Goal: Information Seeking & Learning: Learn about a topic

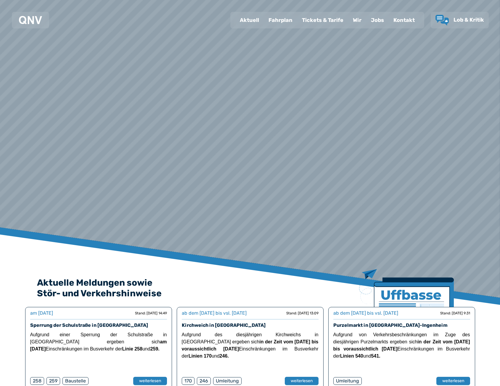
click at [298, 16] on div "Tickets & Tarife" at bounding box center [322, 19] width 51 height 15
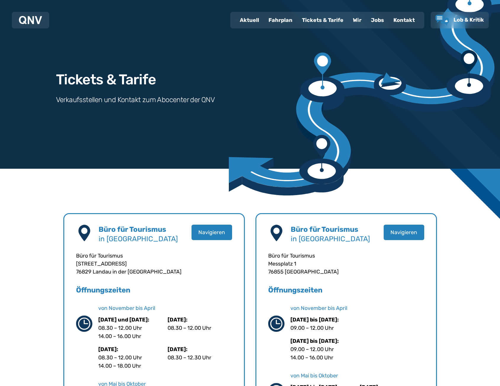
click at [283, 18] on div "Fahrplan" at bounding box center [280, 19] width 33 height 15
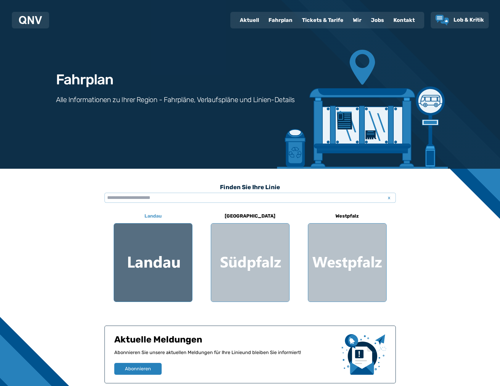
click at [169, 258] on div at bounding box center [153, 263] width 78 height 78
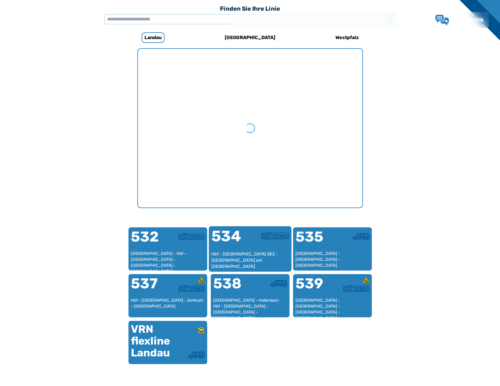
scroll to position [183, 0]
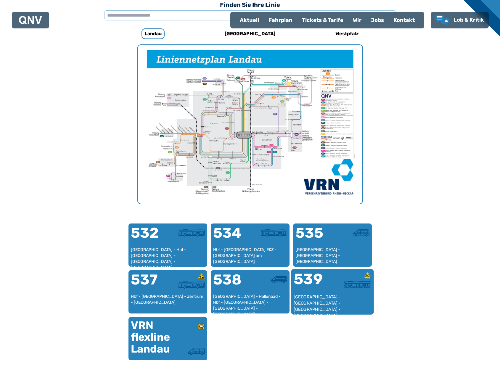
click at [339, 296] on div "[GEOGRAPHIC_DATA] - [GEOGRAPHIC_DATA] - [GEOGRAPHIC_DATA] - [GEOGRAPHIC_DATA] -…" at bounding box center [333, 303] width 78 height 18
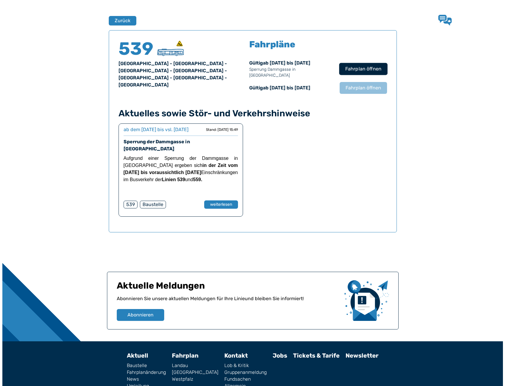
scroll to position [391, 0]
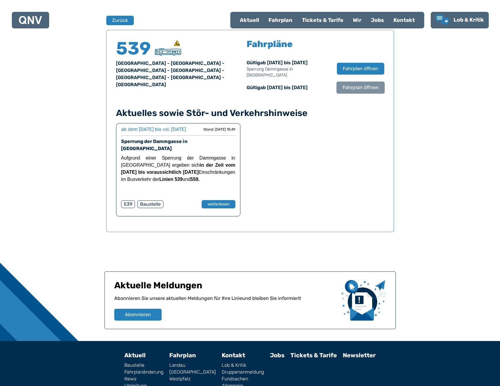
click at [352, 84] on span "Fahrplan öffnen" at bounding box center [361, 87] width 36 height 7
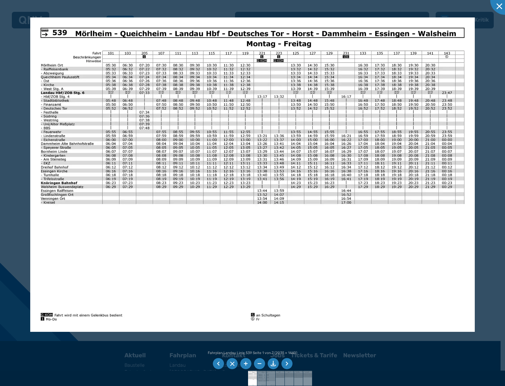
click at [314, 134] on img at bounding box center [252, 174] width 445 height 315
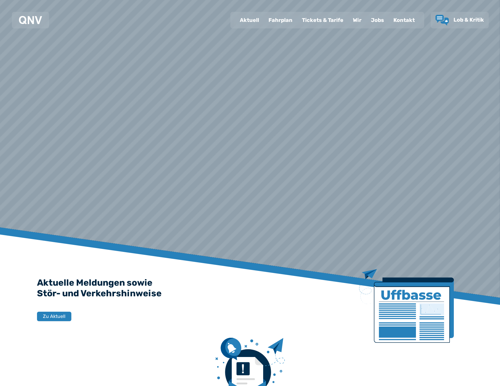
click at [283, 21] on div "Fahrplan" at bounding box center [280, 19] width 33 height 15
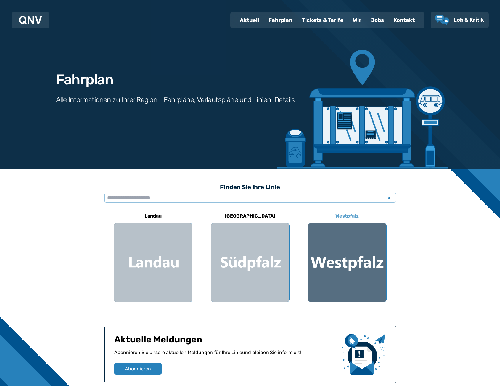
click at [363, 264] on div at bounding box center [347, 263] width 78 height 78
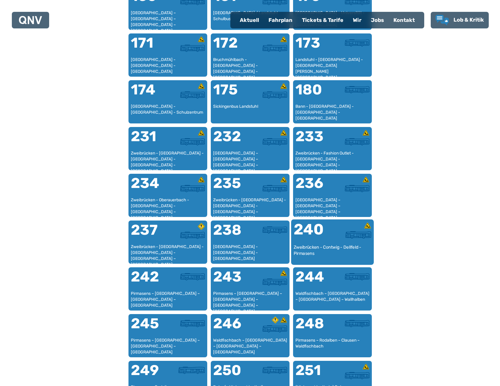
click at [312, 249] on div "Zweibrücken - Contwig - Dellfeld - Pirmasens" at bounding box center [333, 253] width 78 height 18
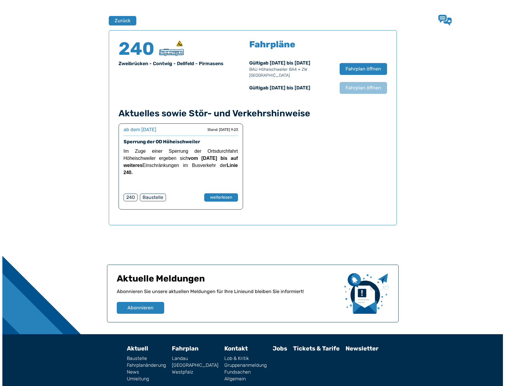
scroll to position [391, 0]
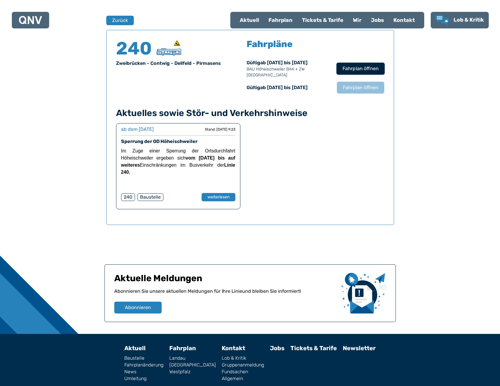
click at [349, 68] on span "Fahrplan öffnen" at bounding box center [361, 68] width 36 height 7
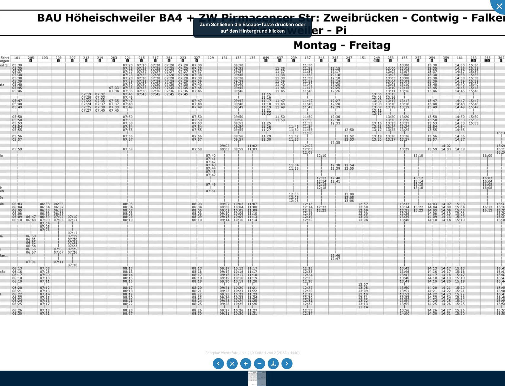
click at [198, 118] on img at bounding box center [275, 228] width 663 height 469
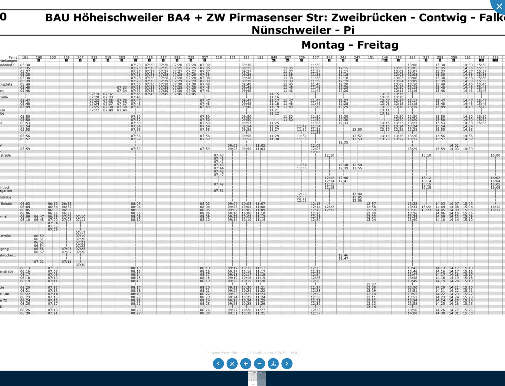
click at [180, 141] on img at bounding box center [283, 228] width 663 height 469
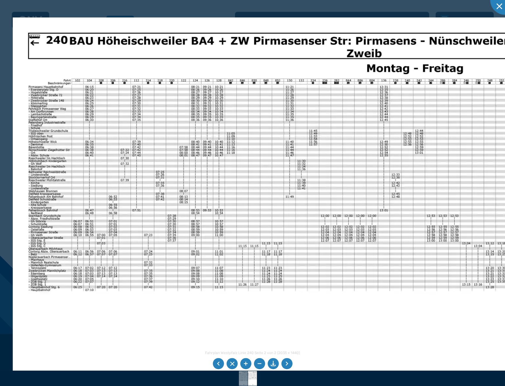
click at [165, 128] on img at bounding box center [344, 251] width 663 height 469
